Goal: Task Accomplishment & Management: Complete application form

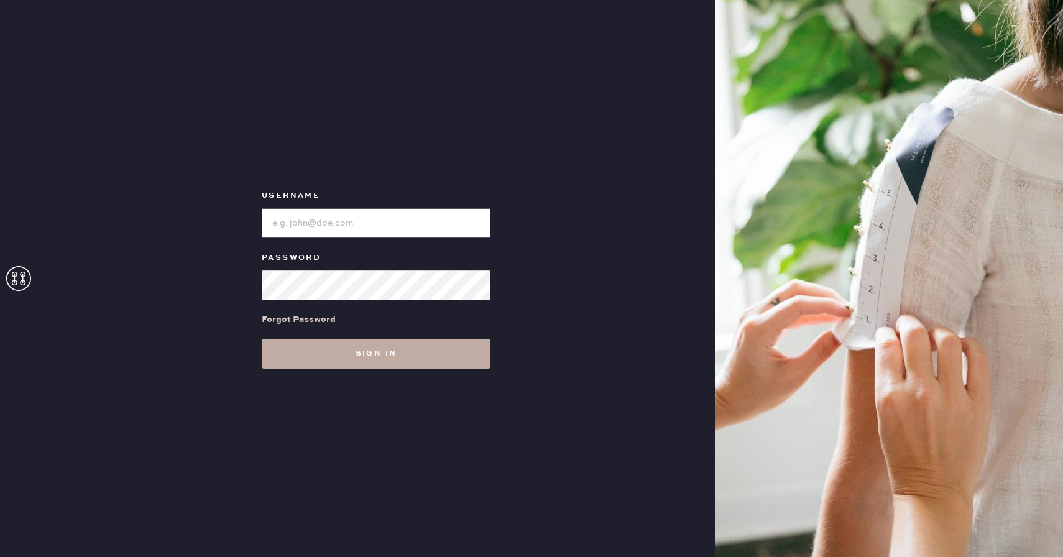
type input "Reformationboston"
click at [453, 361] on button "Sign in" at bounding box center [376, 354] width 229 height 30
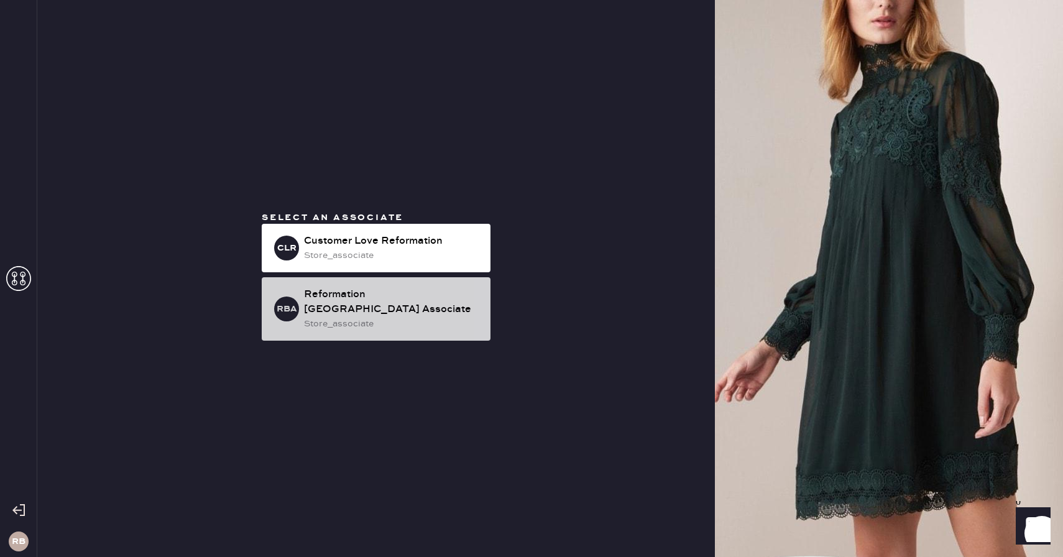
click at [428, 317] on div "store_associate" at bounding box center [392, 324] width 177 height 14
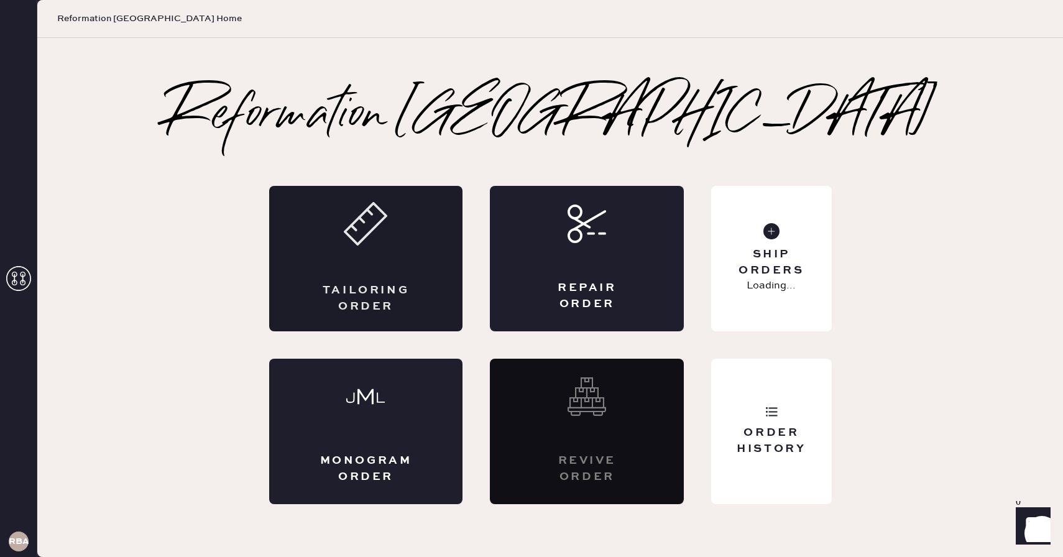
click at [369, 271] on div "Tailoring Order" at bounding box center [366, 259] width 194 height 146
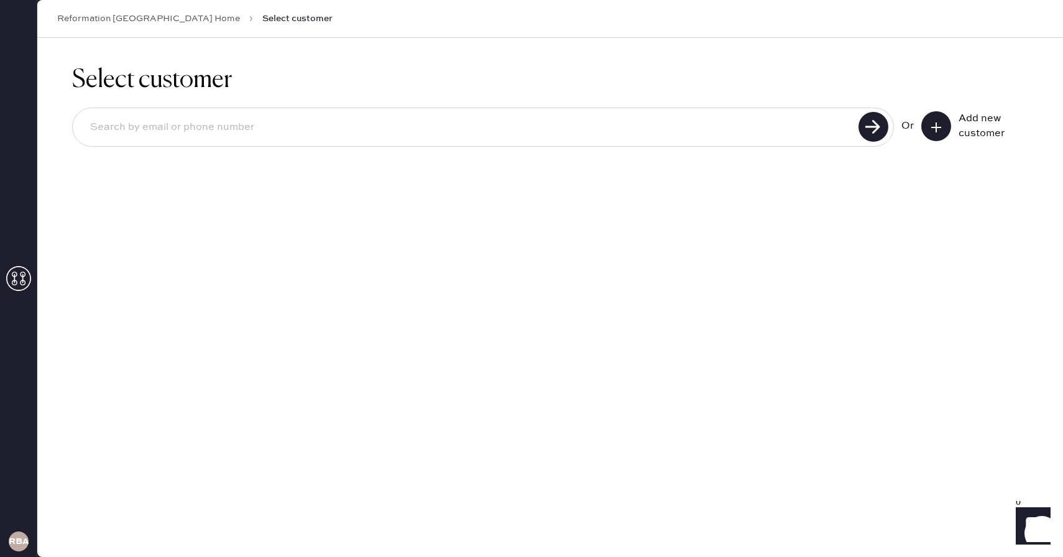
click at [392, 136] on input at bounding box center [467, 127] width 775 height 29
type input "[EMAIL_ADDRESS][DOMAIN_NAME]"
click at [697, 119] on input "[EMAIL_ADDRESS][DOMAIN_NAME]" at bounding box center [467, 127] width 775 height 29
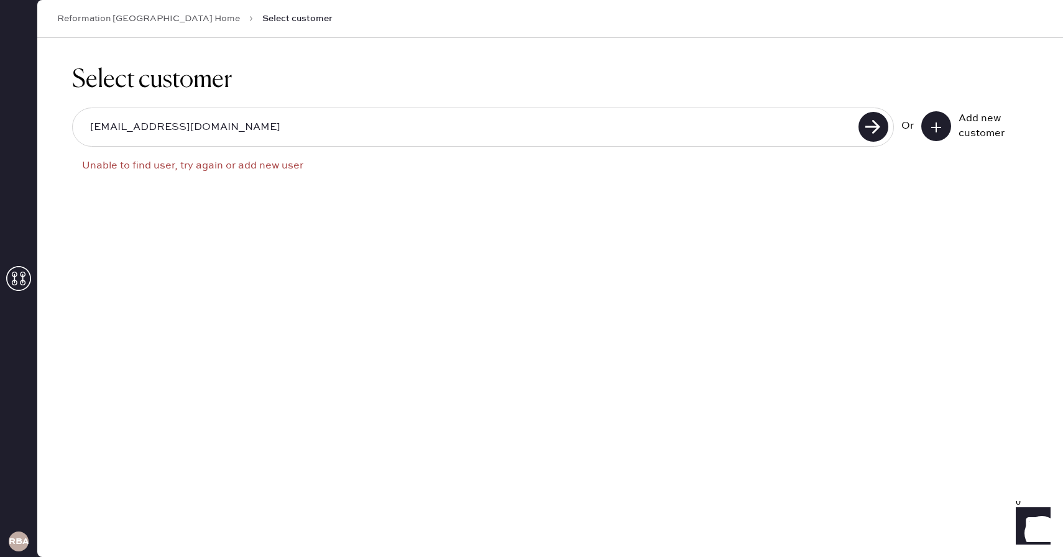
click at [940, 126] on icon at bounding box center [936, 127] width 12 height 12
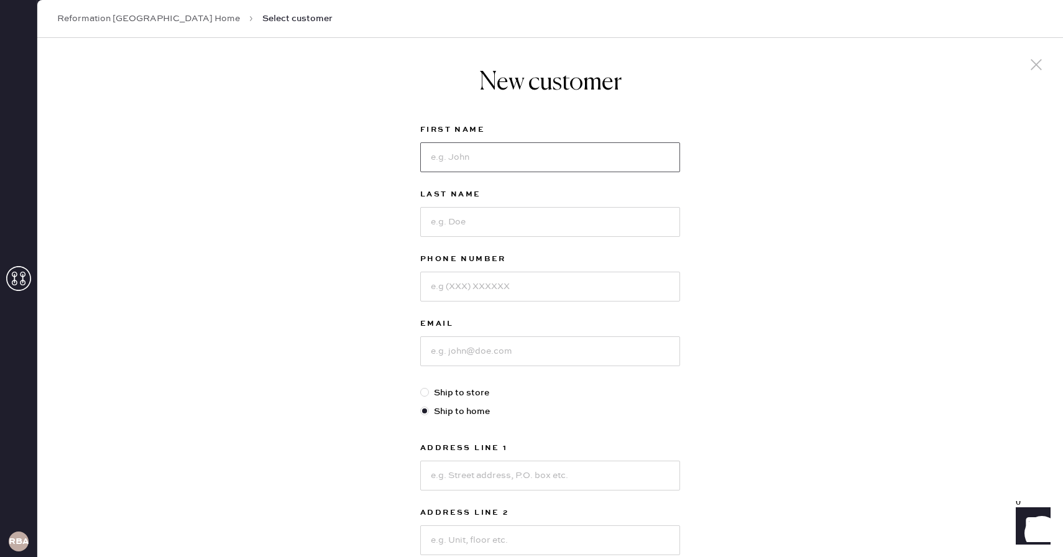
click at [560, 152] on input at bounding box center [550, 157] width 260 height 30
type input "[PERSON_NAME]"
click at [550, 216] on input at bounding box center [550, 222] width 260 height 30
click at [472, 221] on input "Alawadhi" at bounding box center [550, 222] width 260 height 30
type input "Alawadni"
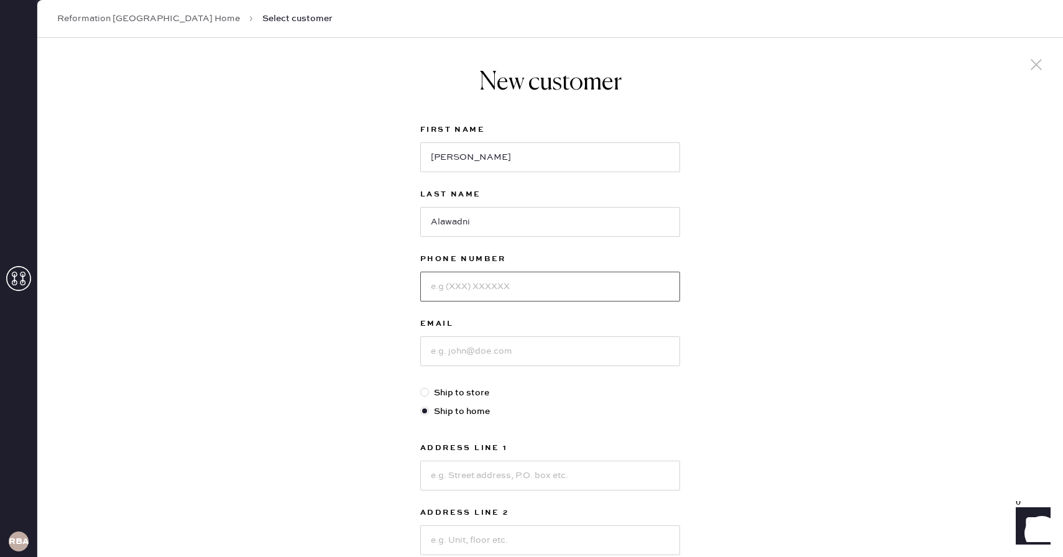
click at [481, 283] on input at bounding box center [550, 287] width 260 height 30
type input "8579617182"
click at [458, 363] on input at bounding box center [550, 351] width 260 height 30
paste input "[EMAIL_ADDRESS][DOMAIN_NAME]"
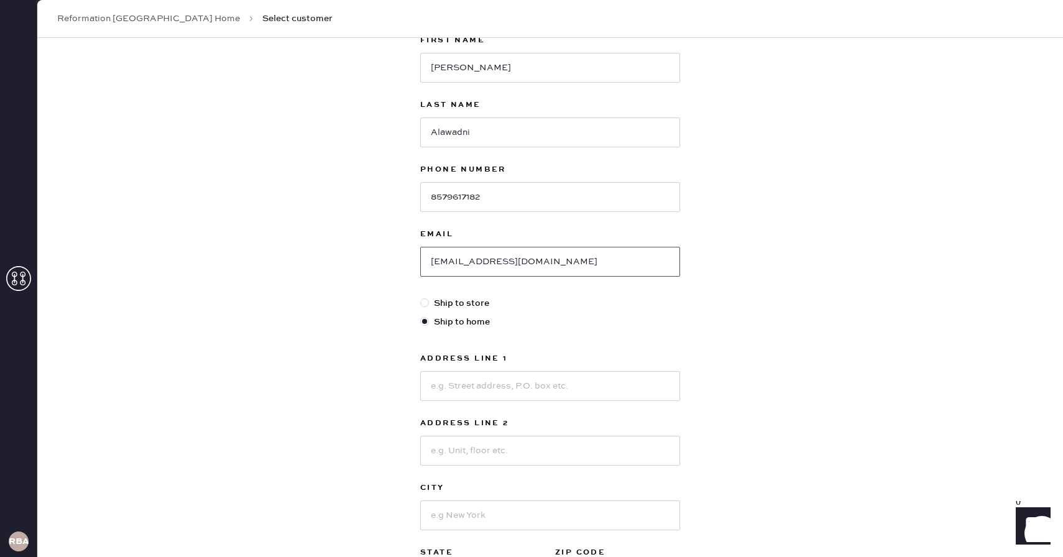
scroll to position [114, 0]
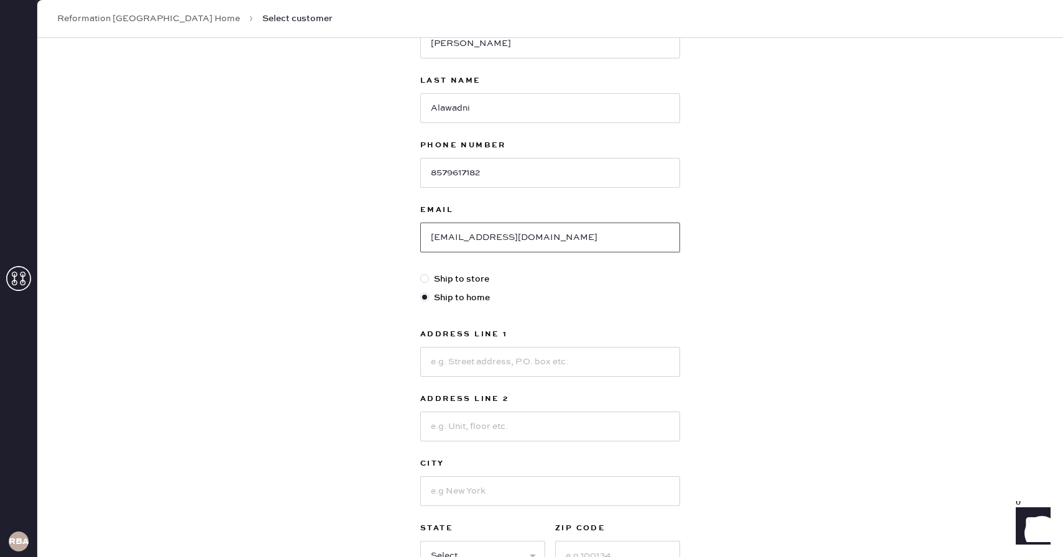
type input "[EMAIL_ADDRESS][DOMAIN_NAME]"
click at [449, 109] on input "Alawadni" at bounding box center [550, 108] width 260 height 30
type input "[PERSON_NAME]"
click at [463, 358] on input at bounding box center [550, 362] width 260 height 30
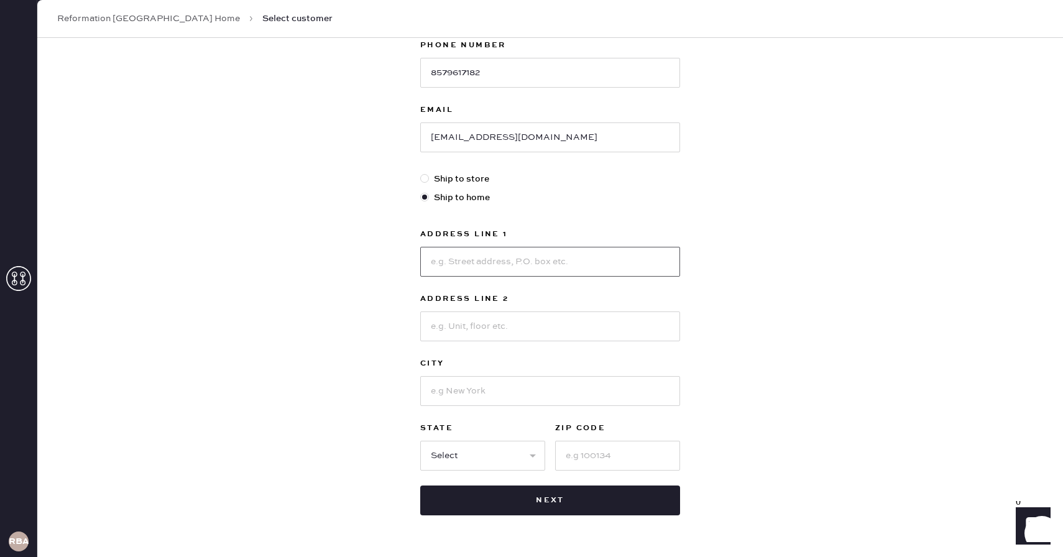
scroll to position [223, 0]
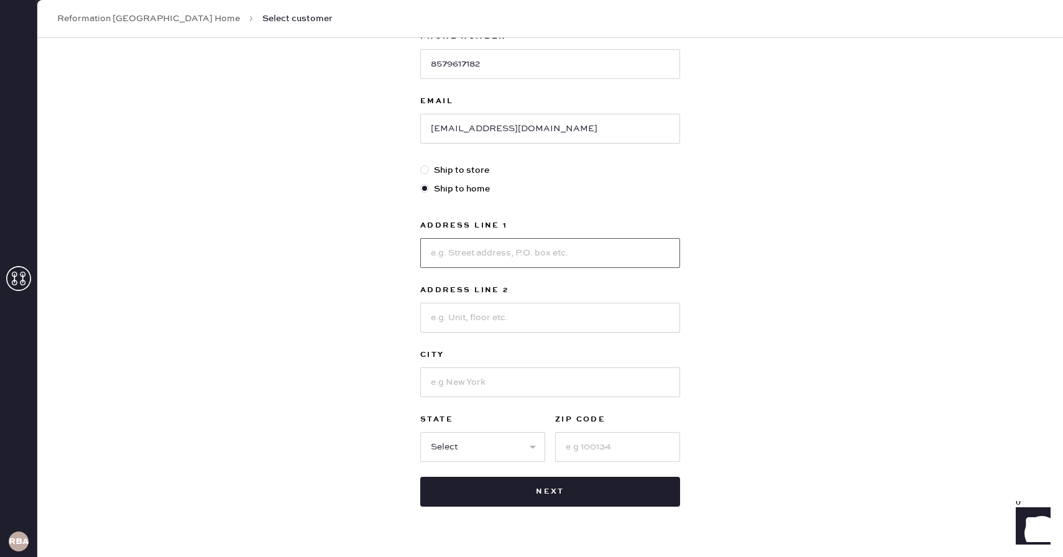
click at [441, 261] on input at bounding box center [550, 253] width 260 height 30
type input "[STREET_ADDRESS]"
click at [435, 320] on input at bounding box center [550, 318] width 260 height 30
type input "Unit 1210"
click at [438, 389] on input at bounding box center [550, 383] width 260 height 30
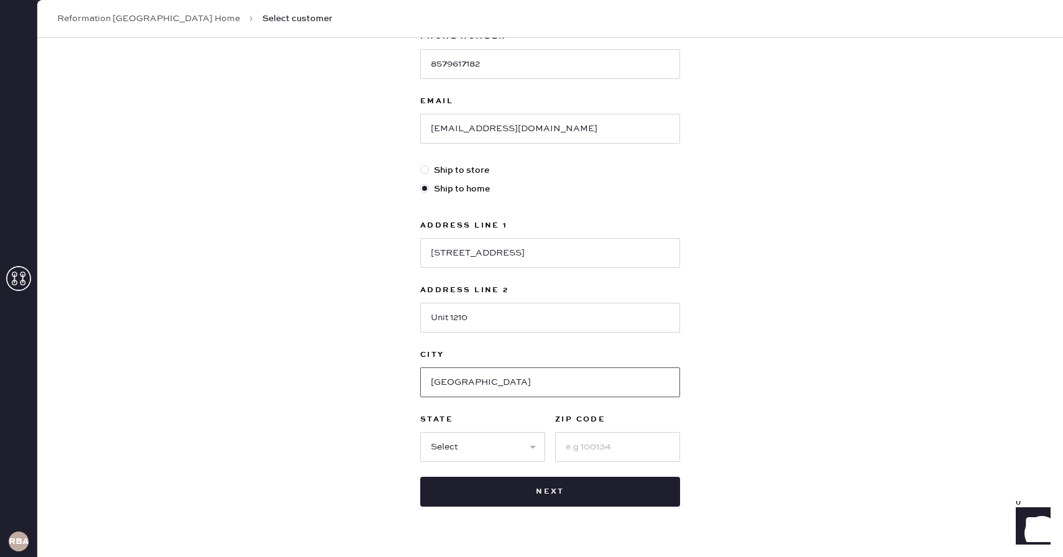
type input "[GEOGRAPHIC_DATA]"
click at [384, 399] on div "New customer First Name [PERSON_NAME] Last Name [PERSON_NAME] Phone Number [PHO…" at bounding box center [550, 200] width 1026 height 771
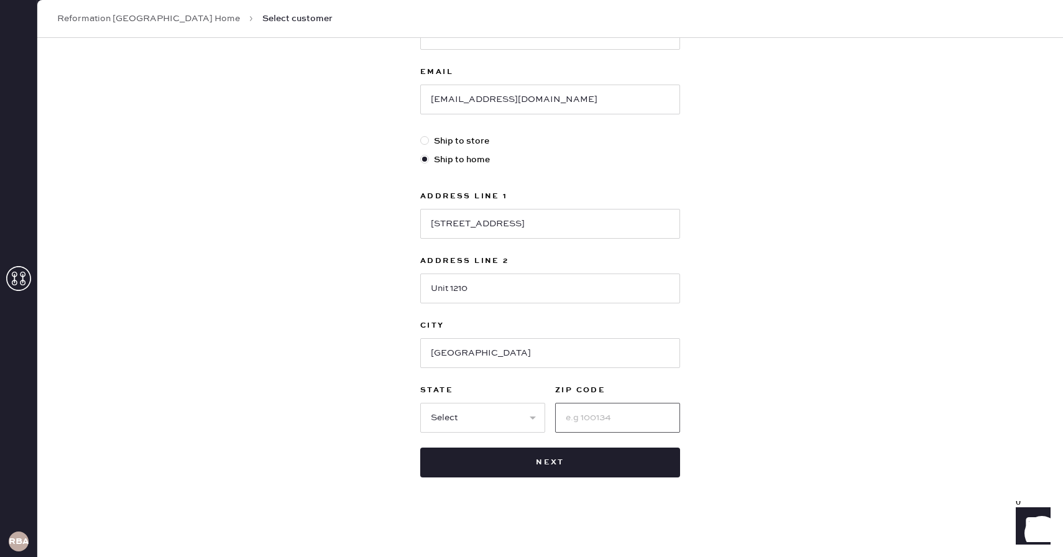
click at [630, 425] on input at bounding box center [617, 418] width 125 height 30
type input "02110"
click at [514, 417] on select "Select AK AL AR AZ CA CO CT [GEOGRAPHIC_DATA] DE FL [GEOGRAPHIC_DATA] HI [GEOGR…" at bounding box center [482, 418] width 125 height 30
select select "MA"
click at [420, 403] on select "Select AK AL AR AZ CA CO CT [GEOGRAPHIC_DATA] DE FL [GEOGRAPHIC_DATA] HI [GEOGR…" at bounding box center [482, 418] width 125 height 30
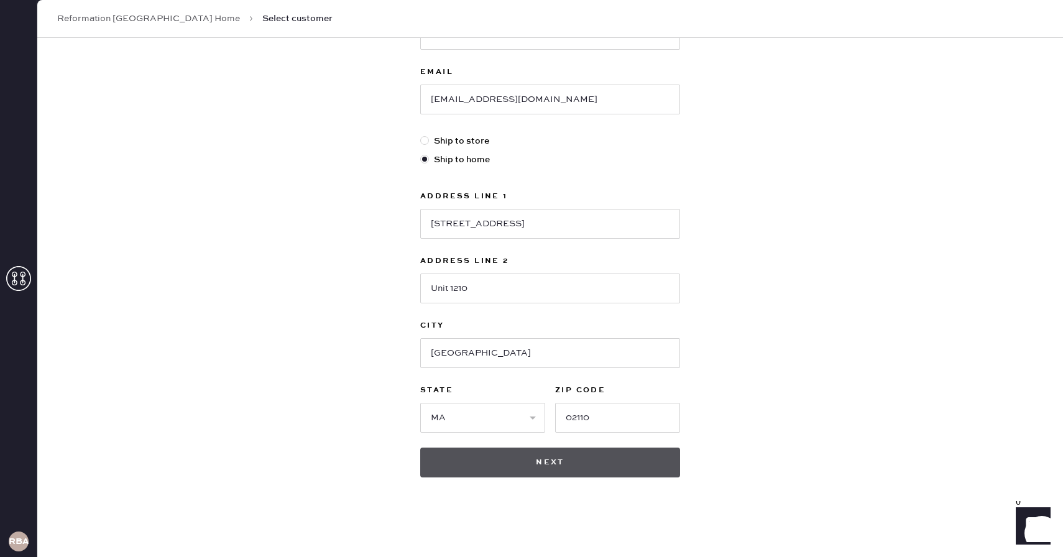
click at [509, 475] on button "Next" at bounding box center [550, 463] width 260 height 30
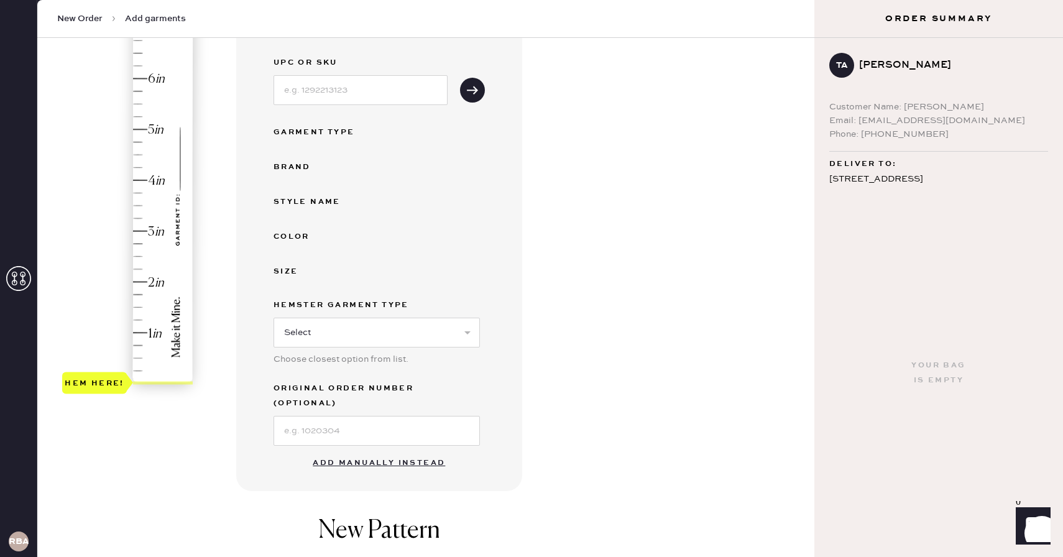
scroll to position [190, 0]
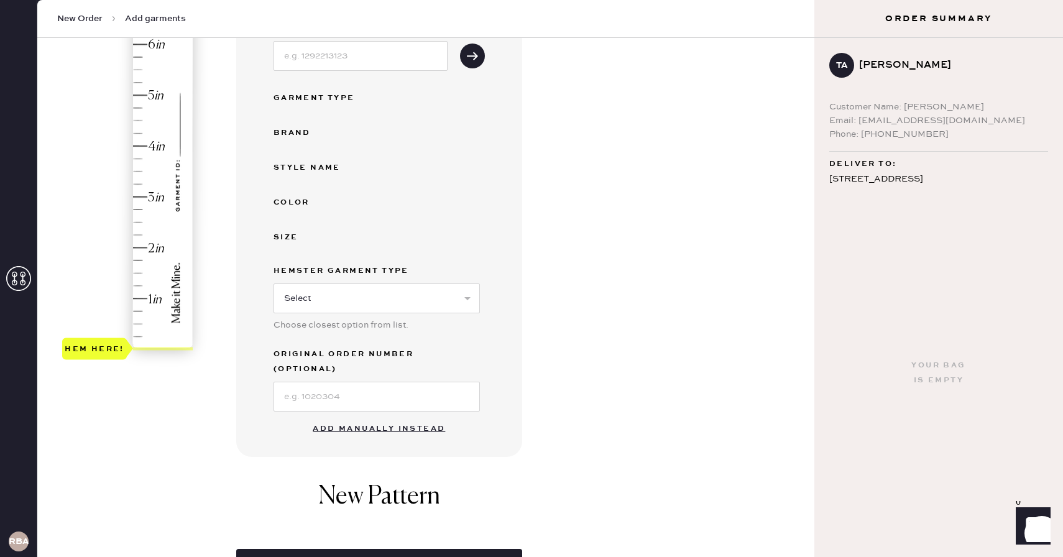
click at [390, 418] on button "Add manually instead" at bounding box center [378, 429] width 147 height 25
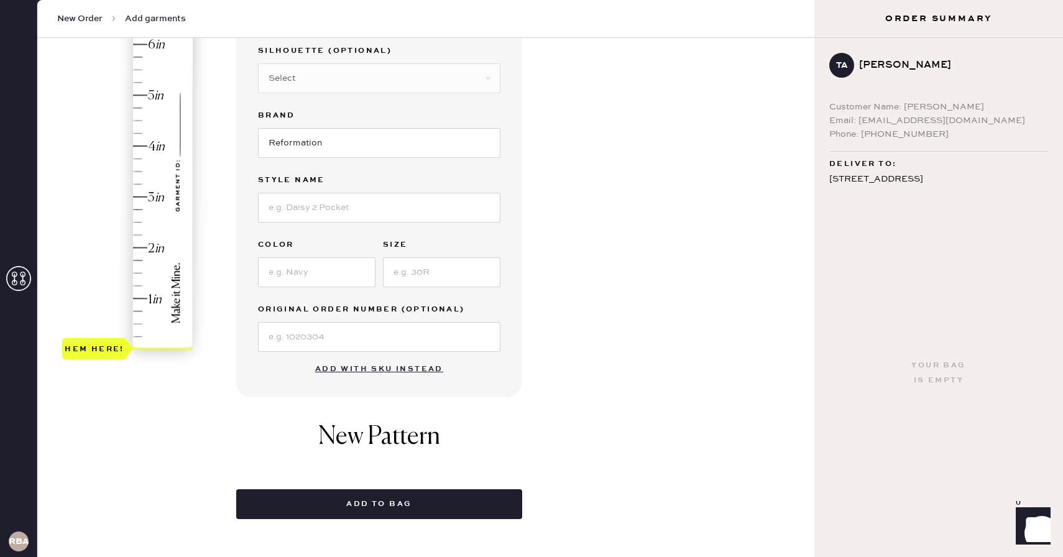
scroll to position [90, 0]
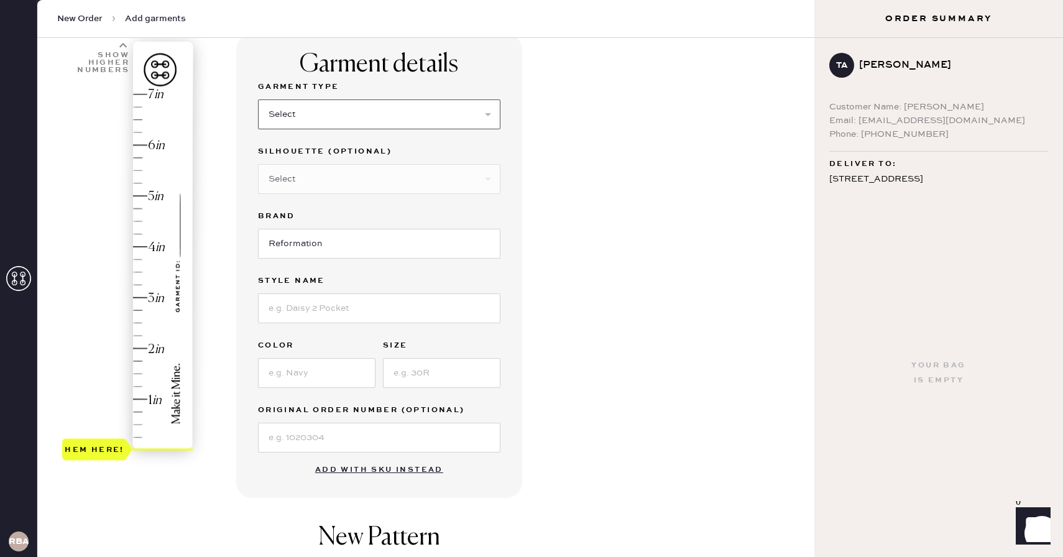
click at [371, 114] on select "Select Basic Skirt Jeans Leggings Pants Shorts Basic Sleeved Dress Basic Sleeve…" at bounding box center [379, 115] width 243 height 30
select select "2"
click at [258, 100] on select "Select Basic Skirt Jeans Leggings Pants Shorts Basic Sleeved Dress Basic Sleeve…" at bounding box center [379, 115] width 243 height 30
click at [328, 313] on input at bounding box center [379, 309] width 243 height 30
type input "[PERSON_NAME] Rise Slouchy Wide Leg"
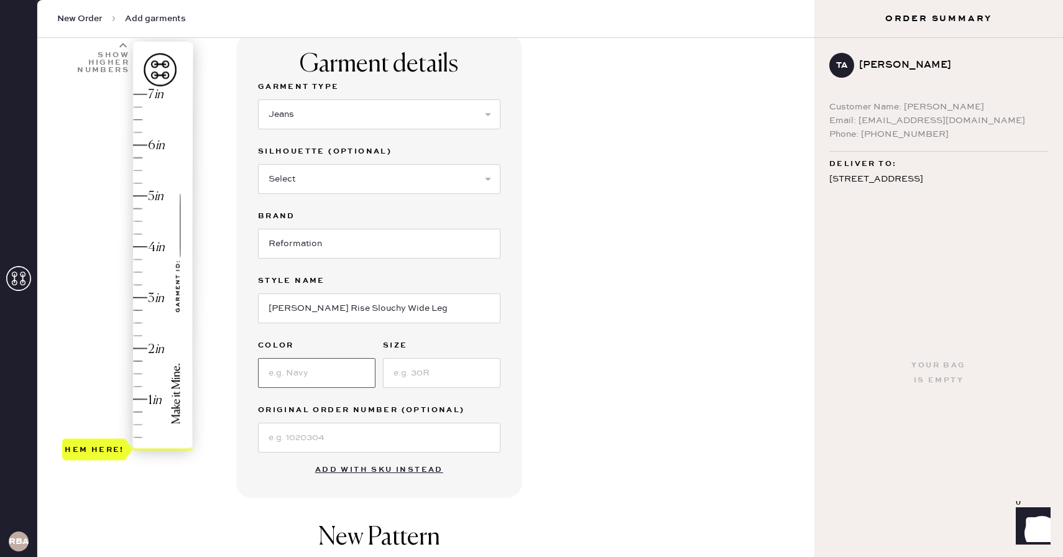
click at [326, 377] on input at bounding box center [317, 373] width 118 height 30
type input "Ondine"
click at [458, 380] on input at bounding box center [442, 373] width 118 height 30
type input "23"
type input "3.5"
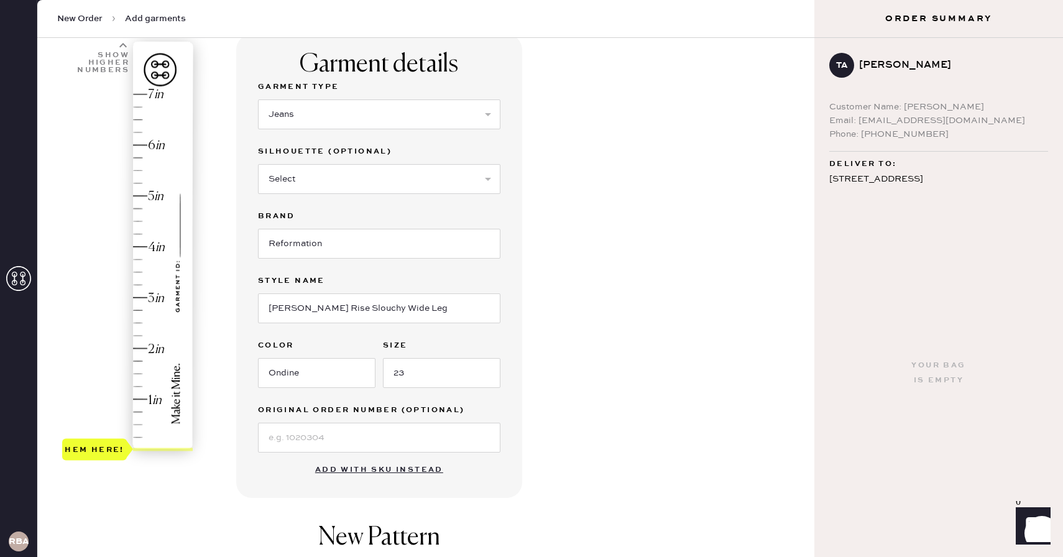
click at [138, 273] on div "Hem here!" at bounding box center [128, 272] width 132 height 367
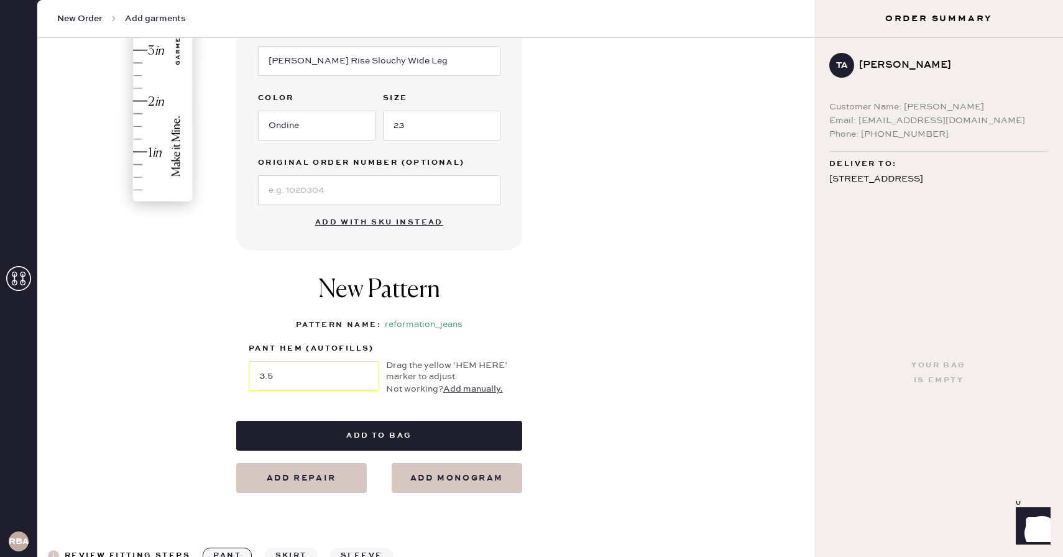
scroll to position [373, 0]
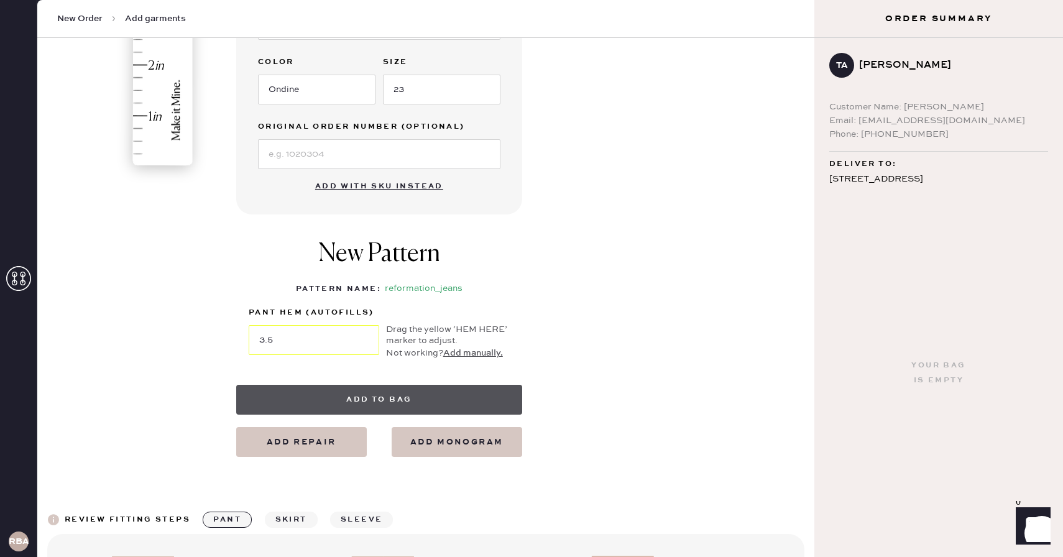
click at [334, 397] on button "Add to bag" at bounding box center [379, 400] width 286 height 30
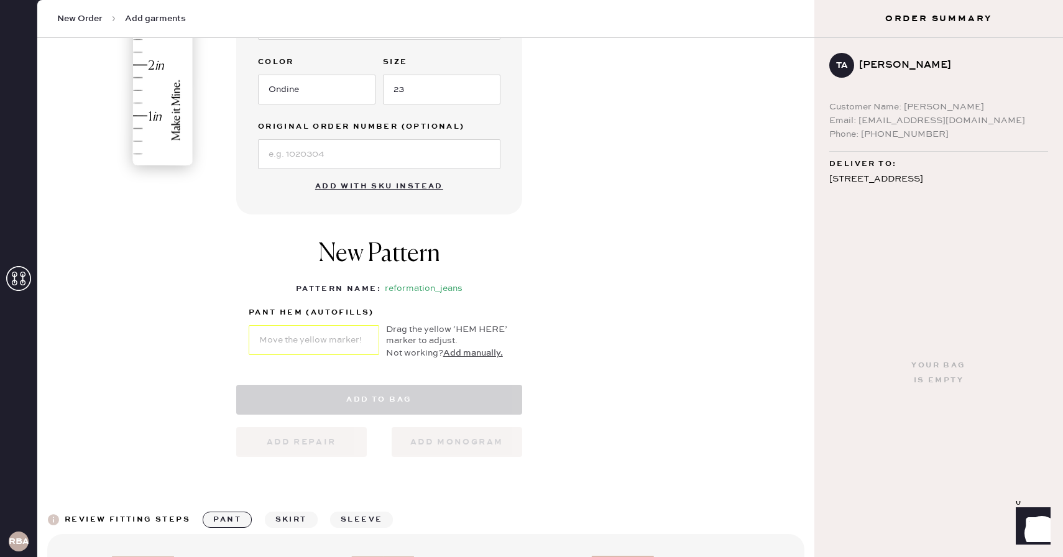
select select "2"
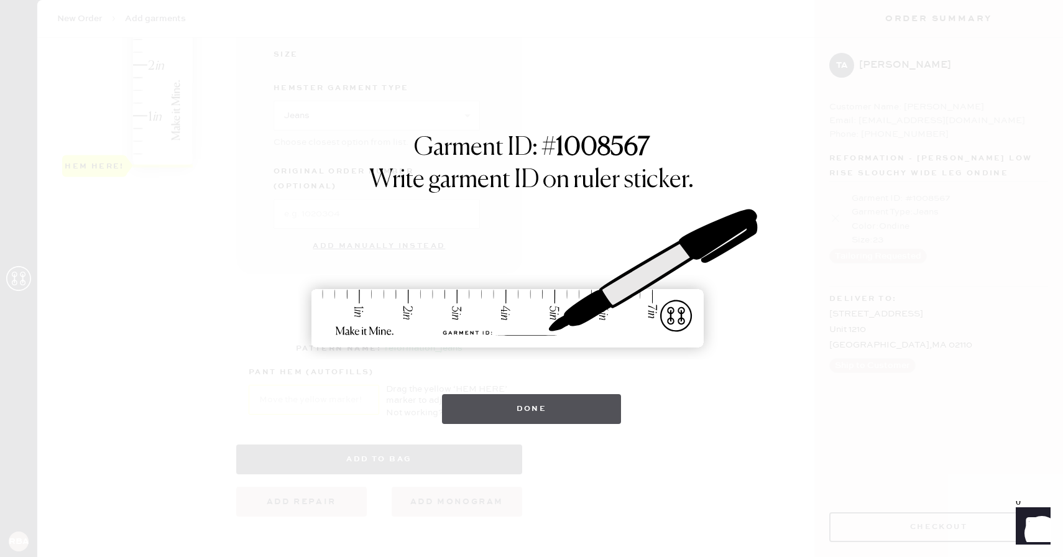
click at [576, 409] on button "Done" at bounding box center [532, 409] width 180 height 30
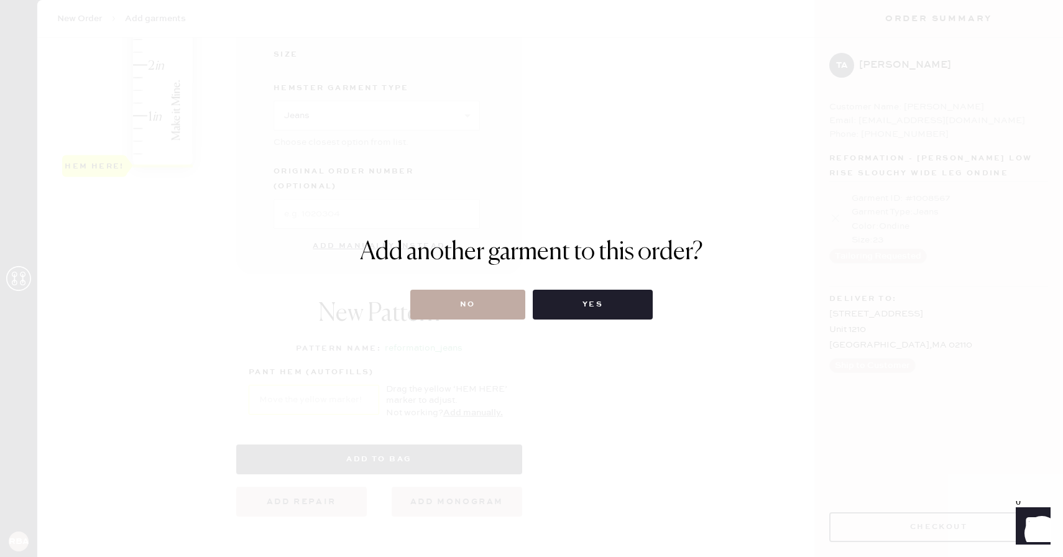
click at [484, 303] on button "No" at bounding box center [467, 305] width 115 height 30
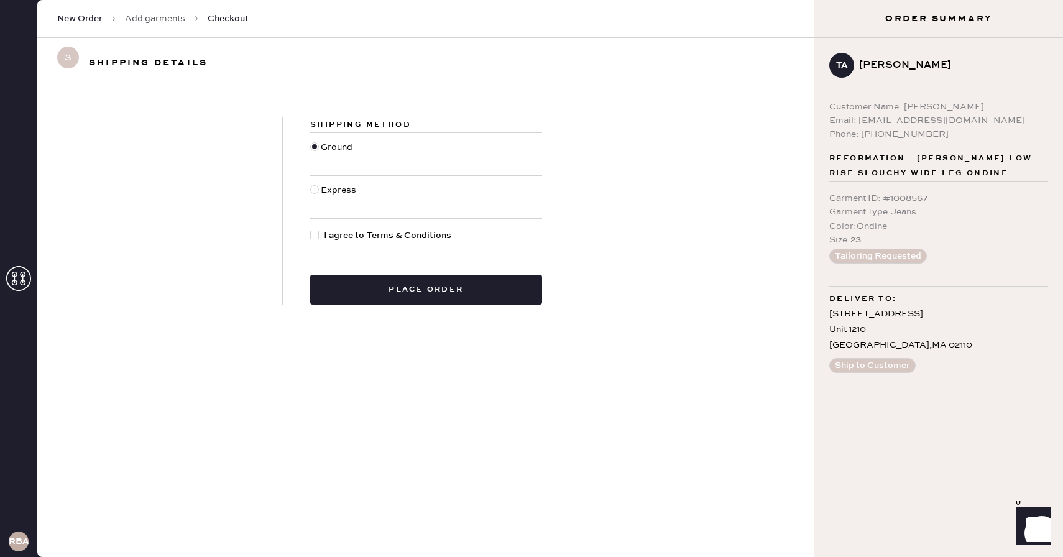
click at [334, 237] on span "I agree to Terms & Conditions" at bounding box center [387, 236] width 127 height 14
click at [311, 229] on input "I agree to Terms & Conditions" at bounding box center [310, 229] width 1 height 1
checkbox input "true"
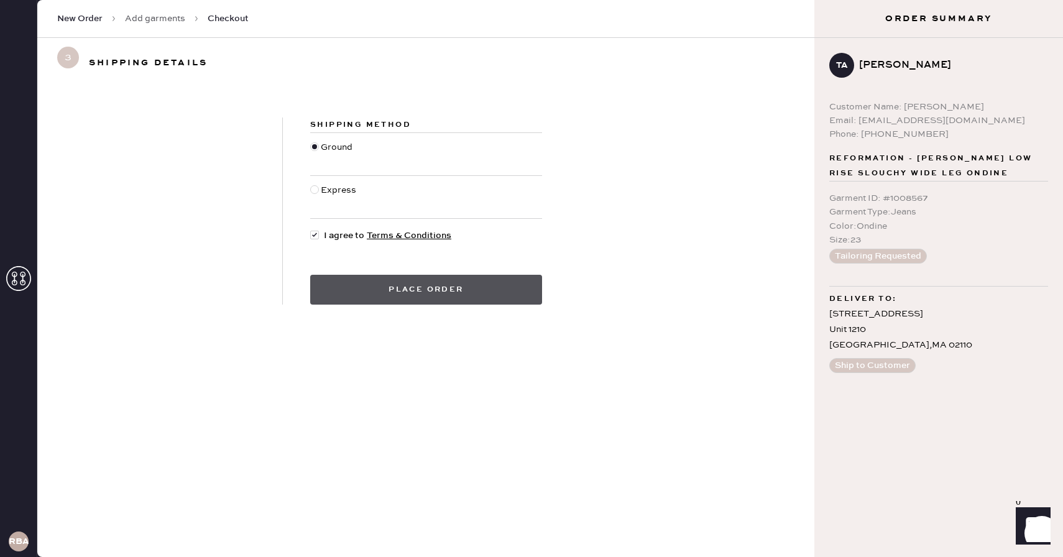
click at [369, 298] on button "Place order" at bounding box center [426, 290] width 232 height 30
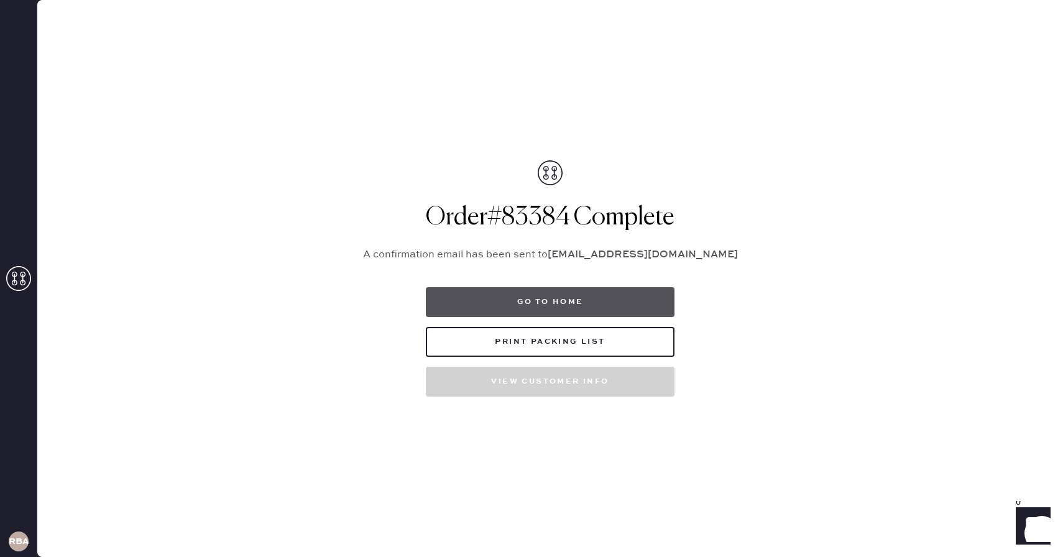
click at [484, 293] on button "Go to home" at bounding box center [550, 302] width 249 height 30
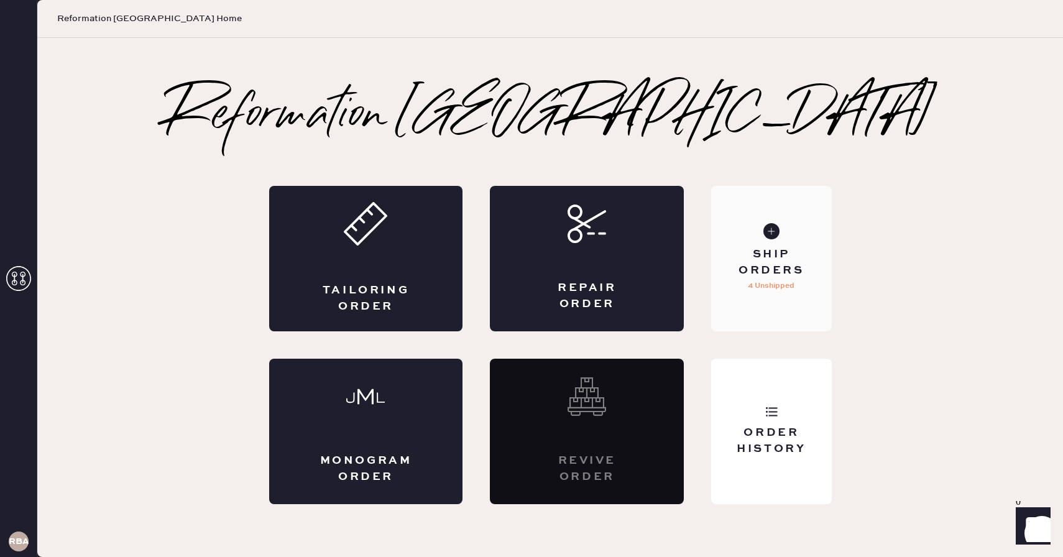
click at [765, 267] on div "Ship Orders" at bounding box center [771, 262] width 100 height 31
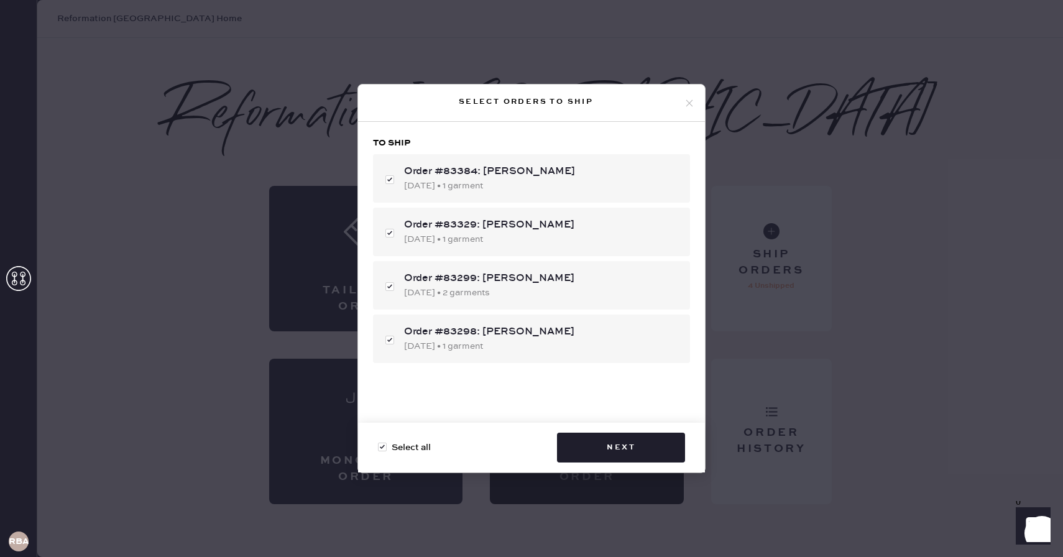
click at [910, 4] on div "Select orders to ship To ship Order #83384: [PERSON_NAME] [DATE] • 1 garment Or…" at bounding box center [531, 278] width 1063 height 557
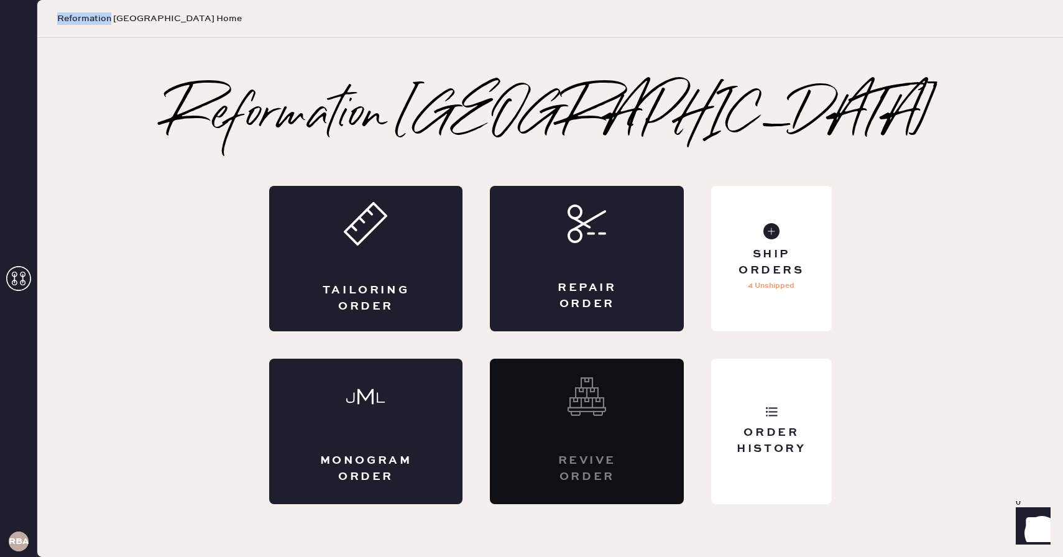
click at [910, 4] on div "Reformation [GEOGRAPHIC_DATA] Home" at bounding box center [550, 19] width 1026 height 38
